Goal: Task Accomplishment & Management: Use online tool/utility

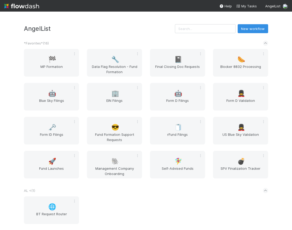
scroll to position [115, 0]
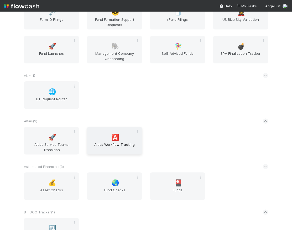
click at [108, 145] on span "Altius Workflow Tracking" at bounding box center [114, 147] width 51 height 11
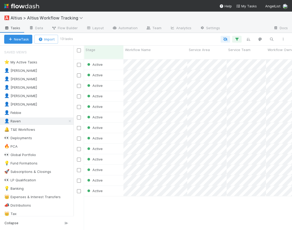
scroll to position [171, 215]
click at [151, 30] on link "Team" at bounding box center [154, 28] width 24 height 8
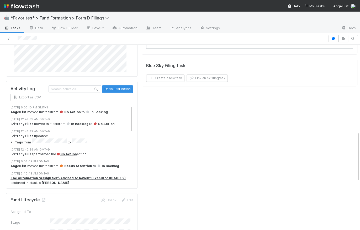
scroll to position [321, 0]
